Goal: Transaction & Acquisition: Purchase product/service

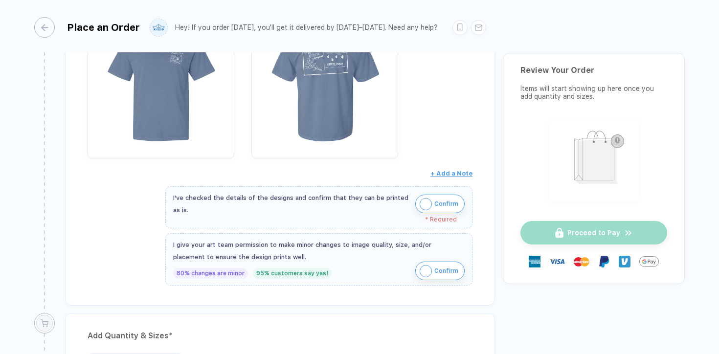
scroll to position [126, 0]
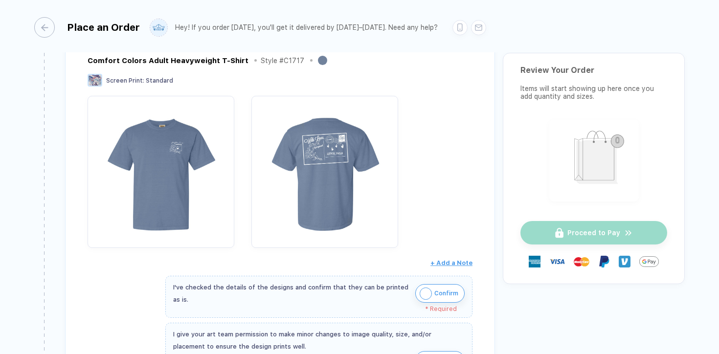
click at [323, 62] on div "Comfort Colors Adult Heavyweight T-Shirt Style # C1717" at bounding box center [280, 60] width 385 height 12
click at [318, 56] on button "button" at bounding box center [322, 60] width 9 height 9
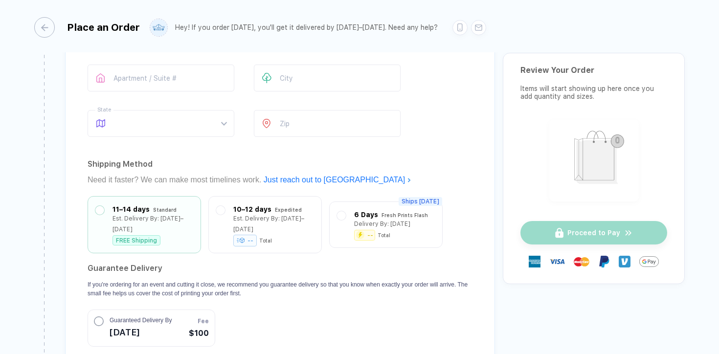
scroll to position [609, 0]
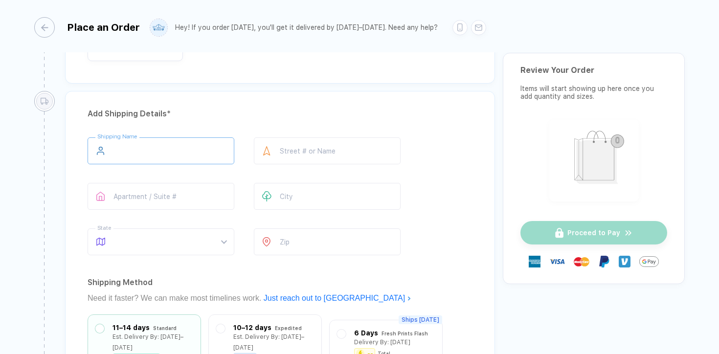
click at [184, 151] on input "text" at bounding box center [161, 150] width 147 height 27
type input "**********"
click at [319, 139] on input "text" at bounding box center [327, 150] width 147 height 27
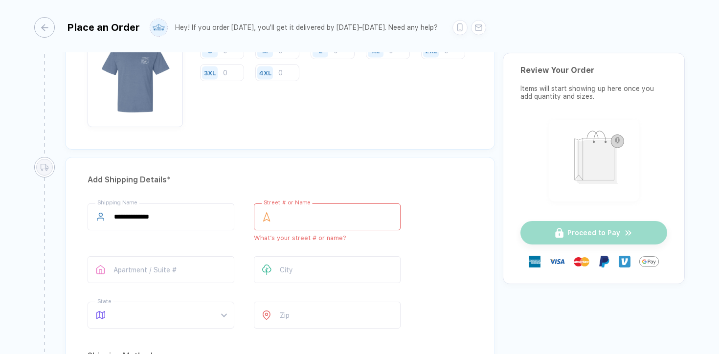
scroll to position [596, 0]
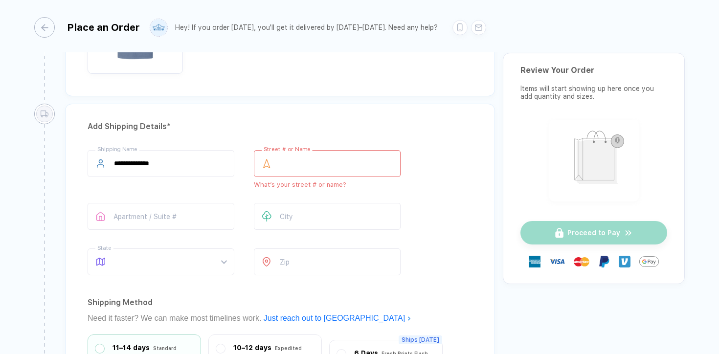
click at [291, 172] on input "text" at bounding box center [327, 163] width 147 height 27
click at [291, 192] on div "**********" at bounding box center [280, 214] width 385 height 129
click at [290, 177] on div "Street # or Name What’s your street # or name?" at bounding box center [327, 169] width 147 height 38
click at [292, 169] on input "text" at bounding box center [327, 163] width 147 height 27
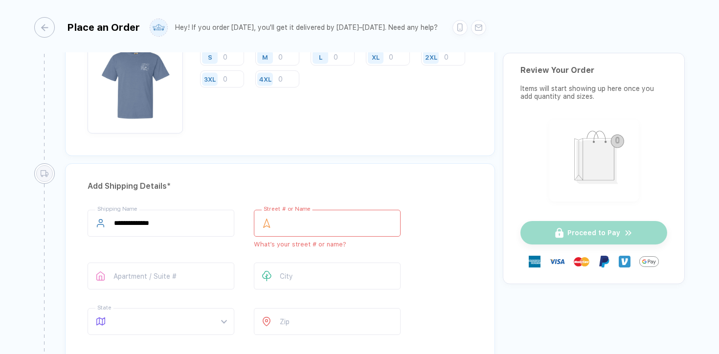
scroll to position [477, 0]
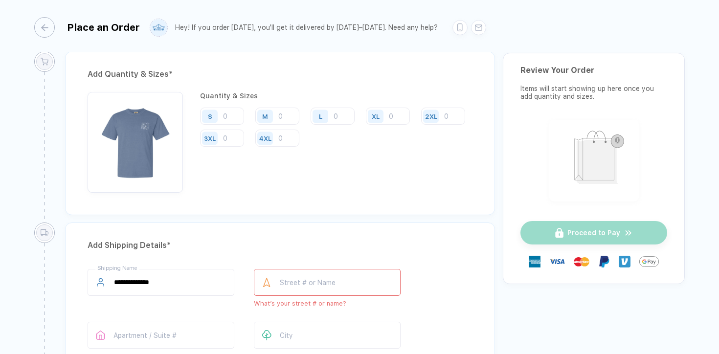
click at [406, 245] on div "Add Shipping Details *" at bounding box center [280, 246] width 385 height 16
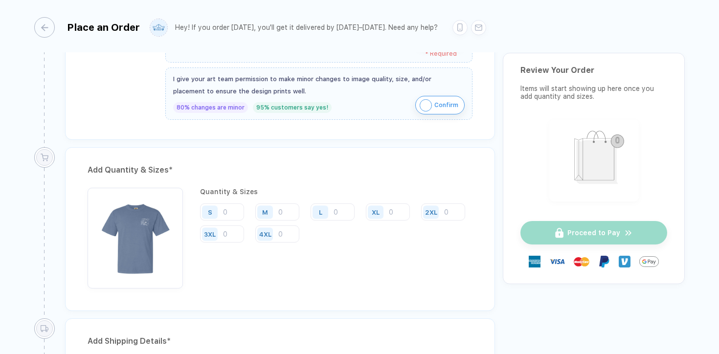
scroll to position [383, 0]
click at [563, 47] on div "Place an Order Hey! If you order [DATE], you'll get it delivered by [DATE]–[DAT…" at bounding box center [359, 26] width 651 height 52
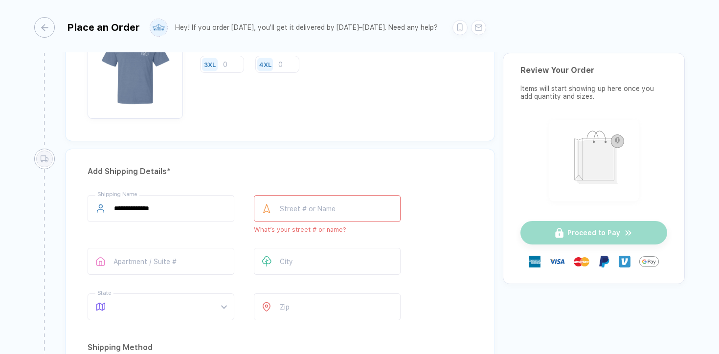
scroll to position [526, 0]
